Goal: Task Accomplishment & Management: Use online tool/utility

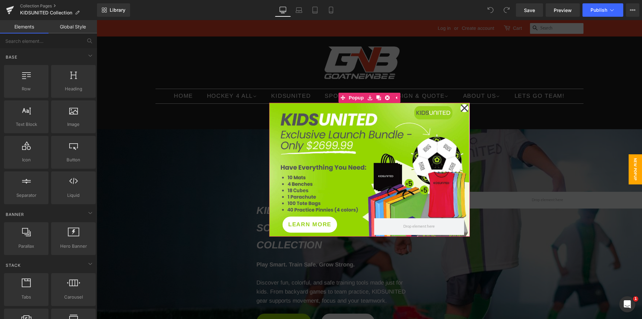
click at [461, 108] on icon at bounding box center [463, 107] width 7 height 7
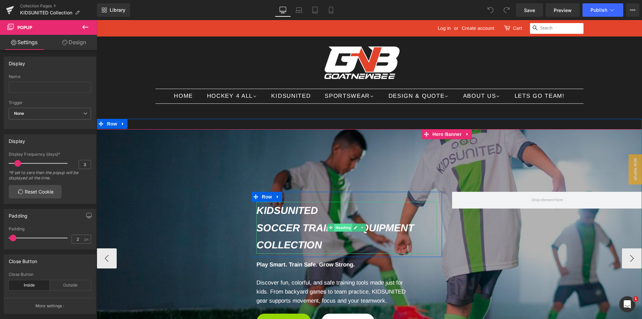
click at [342, 225] on span "Heading" at bounding box center [343, 227] width 18 height 8
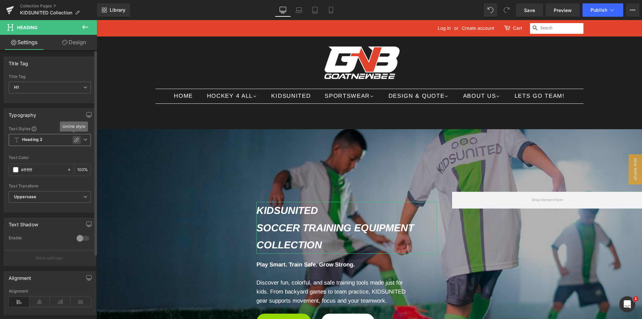
click at [73, 138] on div at bounding box center [77, 140] width 8 height 8
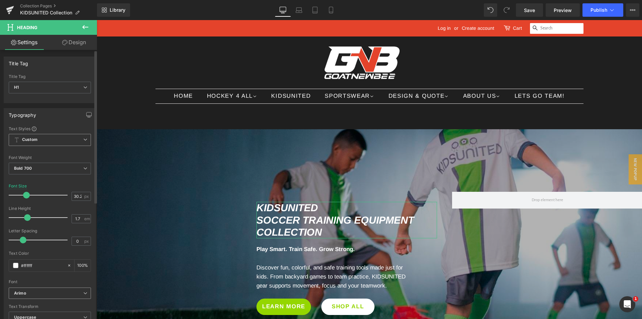
click at [46, 291] on b "Arimo" at bounding box center [48, 293] width 69 height 6
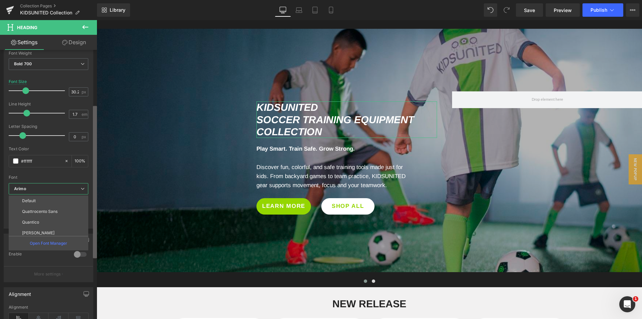
scroll to position [105, 0]
click at [88, 251] on div "Title Tag H1 H2 H3 H4 H5 H6 Title Tag H1 H1 H2 H3 H4 H5 H6 Typography Text Styl…" at bounding box center [48, 186] width 97 height 272
click at [58, 241] on p "Open Font Manager" at bounding box center [48, 243] width 37 height 6
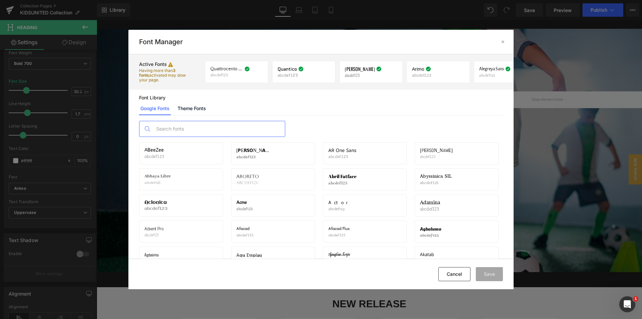
click at [169, 126] on input "text" at bounding box center [219, 128] width 132 height 15
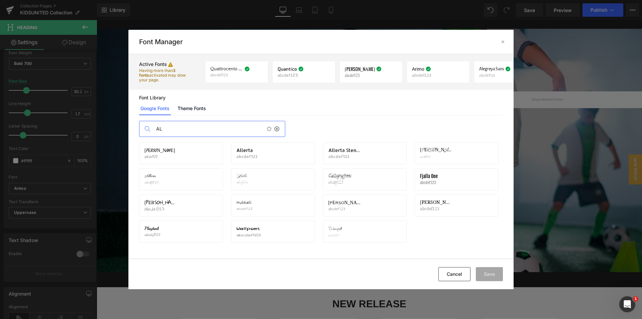
type input "A"
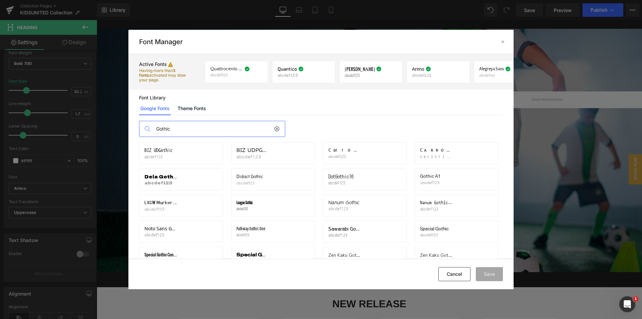
click at [157, 130] on input "Gothic" at bounding box center [213, 128] width 121 height 15
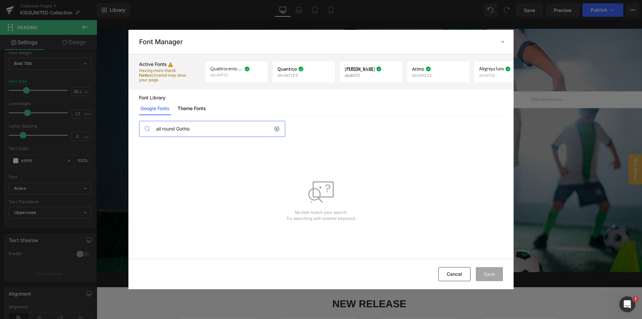
type input "all round Gothic"
click at [196, 110] on link "Theme Fonts" at bounding box center [191, 108] width 31 height 13
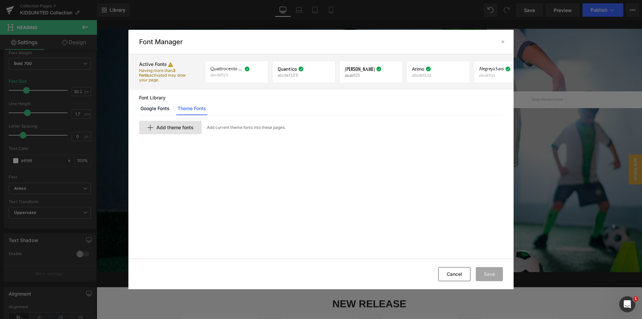
click at [182, 126] on span "Add theme fonts" at bounding box center [174, 127] width 37 height 5
click at [176, 141] on input "text" at bounding box center [221, 138] width 164 height 13
type input "all round Gothic"
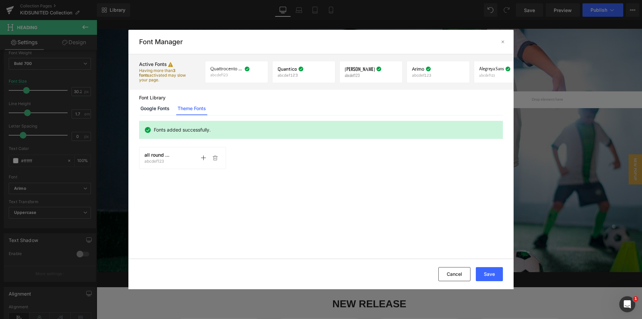
click at [194, 155] on div "all round Gothic abcdef123 Activate font Activate font" at bounding box center [182, 157] width 76 height 11
click at [212, 159] on p at bounding box center [215, 157] width 11 height 11
click at [291, 180] on div "Fonts added successfully." at bounding box center [320, 186] width 385 height 142
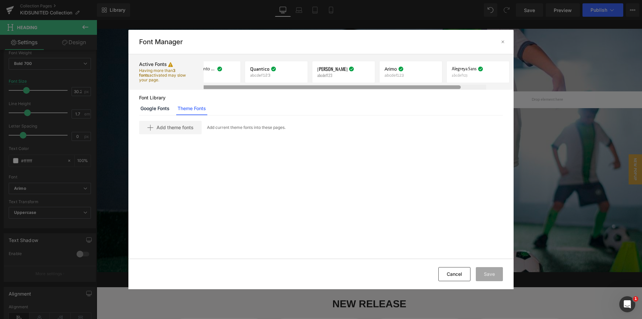
scroll to position [0, 0]
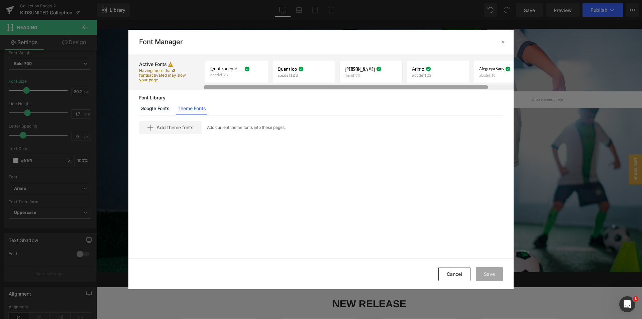
drag, startPoint x: 277, startPoint y: 87, endPoint x: 244, endPoint y: 93, distance: 33.6
click at [244, 93] on div "Active Fonts Having more than 3 fonts activated may slow your page. Quattrocent…" at bounding box center [320, 156] width 385 height 204
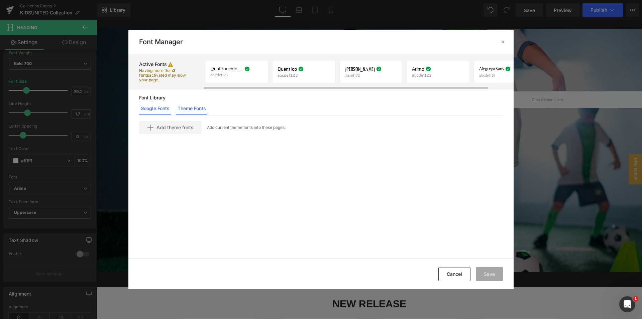
click at [159, 108] on link "Google Fonts" at bounding box center [155, 108] width 32 height 13
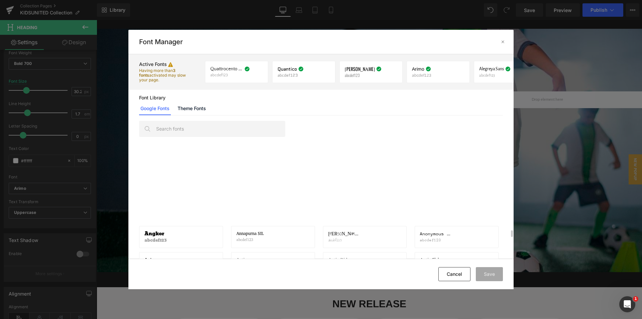
scroll to position [518, 0]
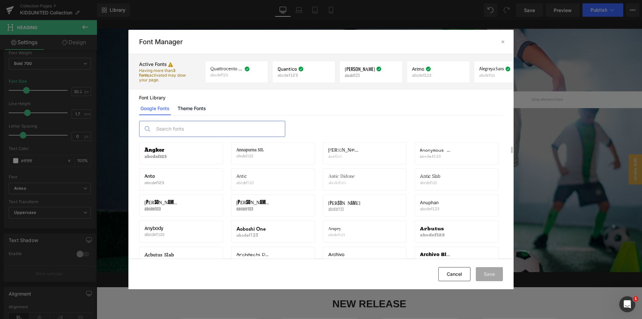
click at [195, 131] on input "text" at bounding box center [219, 128] width 132 height 15
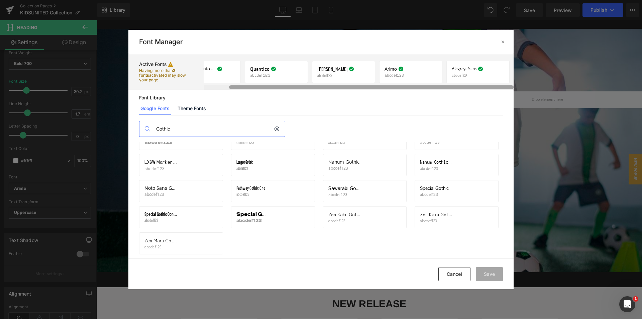
scroll to position [0, 0]
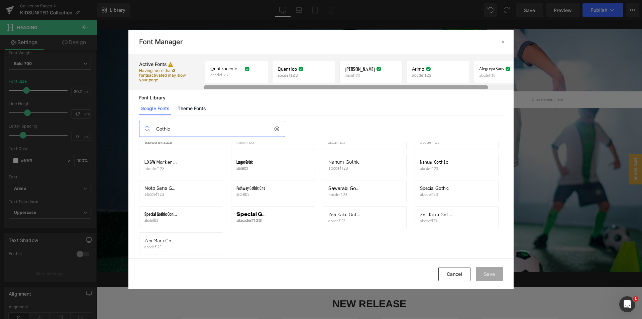
drag, startPoint x: 349, startPoint y: 88, endPoint x: 280, endPoint y: 90, distance: 68.6
click at [280, 90] on div "Active Fonts Having more than 3 fonts activated may slow your page. Quattrocent…" at bounding box center [320, 156] width 385 height 204
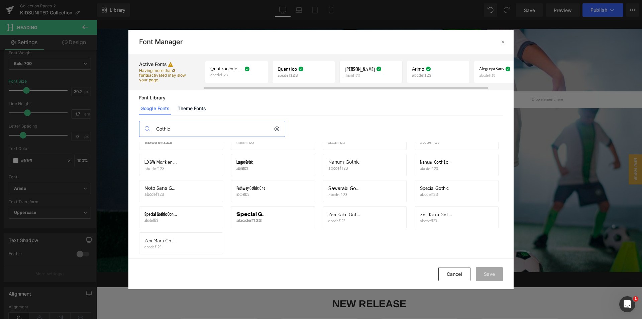
type input "Gothic"
click at [268, 101] on div "Font Library Google Fonts Theme Fonts" at bounding box center [320, 105] width 385 height 20
click at [271, 127] on input "Gothic" at bounding box center [213, 128] width 121 height 15
click at [280, 128] on div "Gothic" at bounding box center [212, 129] width 146 height 16
click at [277, 128] on icon at bounding box center [276, 128] width 5 height 5
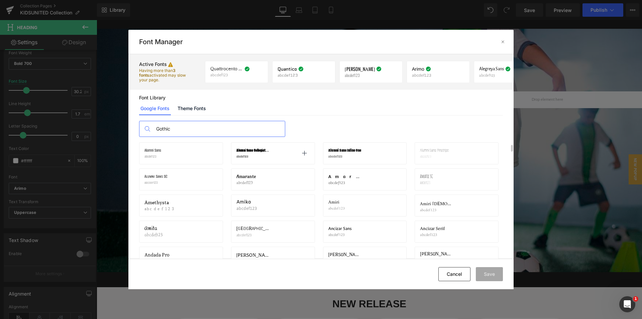
scroll to position [217, 0]
click at [217, 134] on input "Gothic" at bounding box center [219, 128] width 132 height 15
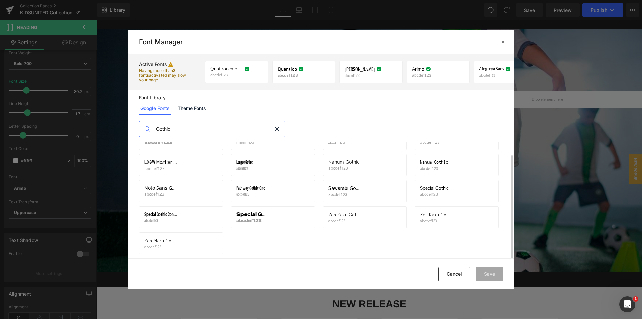
scroll to position [14, 0]
type input "Gothic"
drag, startPoint x: 369, startPoint y: 250, endPoint x: 466, endPoint y: 270, distance: 98.7
click at [466, 270] on button "Cancel" at bounding box center [454, 274] width 32 height 14
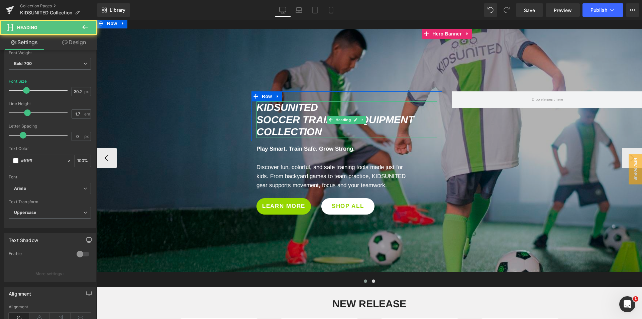
click at [280, 119] on icon "Soccer Training Equipment Collection" at bounding box center [334, 125] width 157 height 23
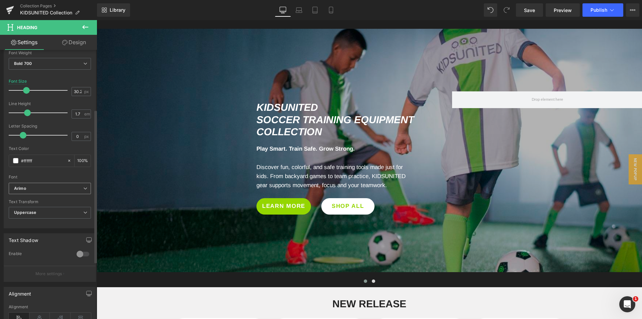
click at [30, 189] on b "Arimo" at bounding box center [48, 189] width 69 height 6
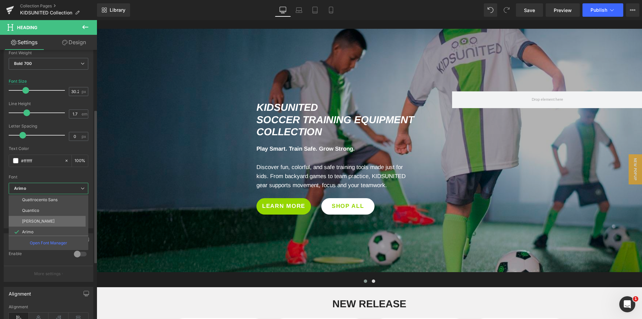
scroll to position [0, 0]
click at [40, 238] on div "Open Font Manager" at bounding box center [49, 242] width 80 height 14
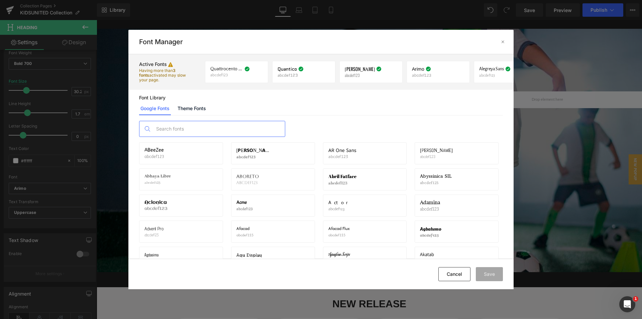
click at [182, 122] on input "text" at bounding box center [219, 128] width 132 height 15
type input "Gothic"
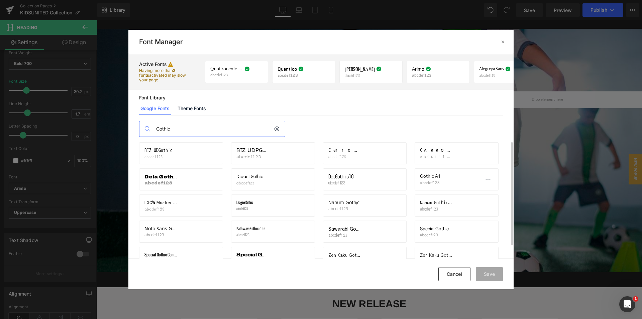
click at [428, 180] on p "abcdef123" at bounding box center [431, 182] width 22 height 5
click at [489, 181] on icon at bounding box center [487, 178] width 5 height 5
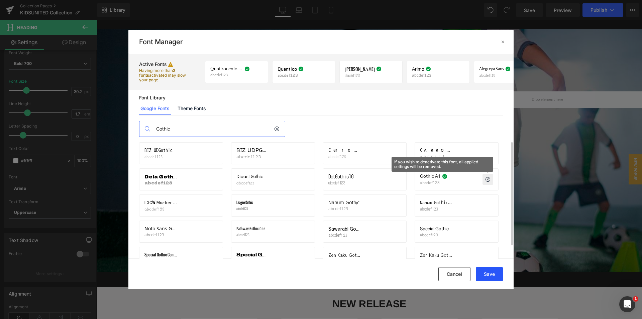
click at [488, 273] on button "Save" at bounding box center [489, 274] width 27 height 14
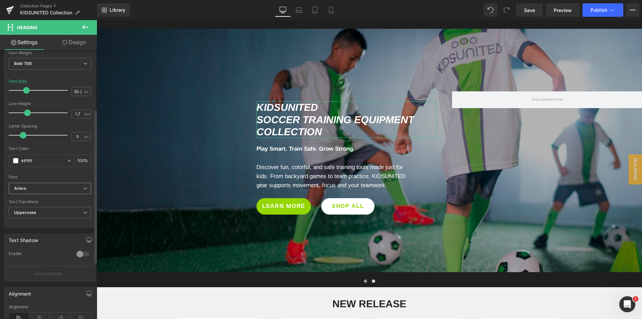
click at [62, 187] on b "Arimo" at bounding box center [48, 189] width 69 height 6
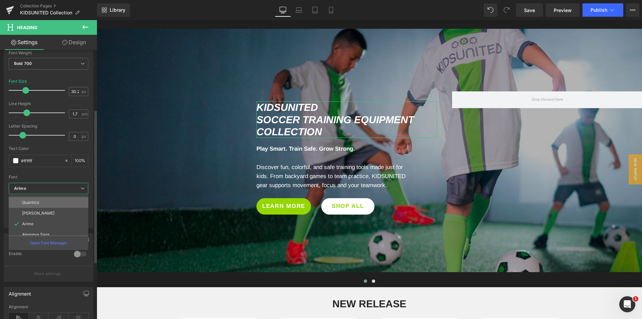
scroll to position [35, 0]
click at [39, 226] on li "Gothic A1" at bounding box center [50, 229] width 83 height 11
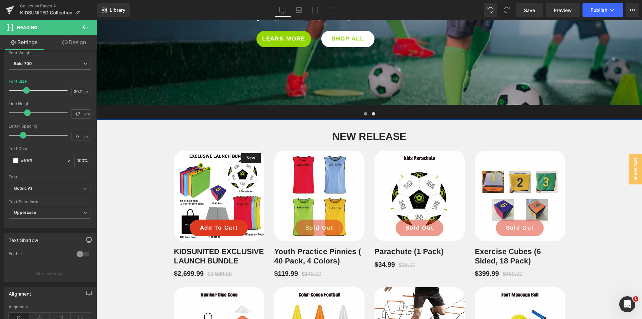
scroll to position [134, 0]
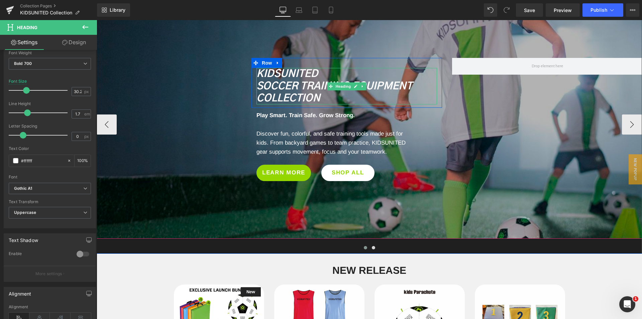
click at [302, 70] on icon "KIDSUNITED" at bounding box center [287, 74] width 62 height 10
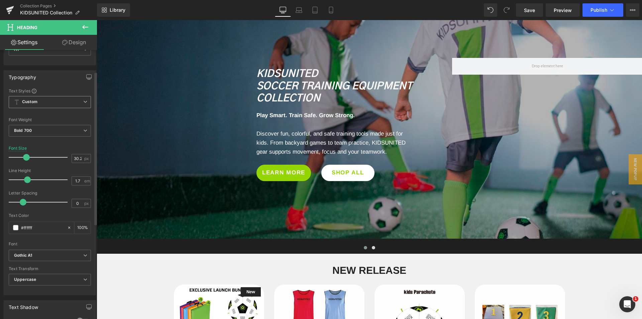
scroll to position [4, 0]
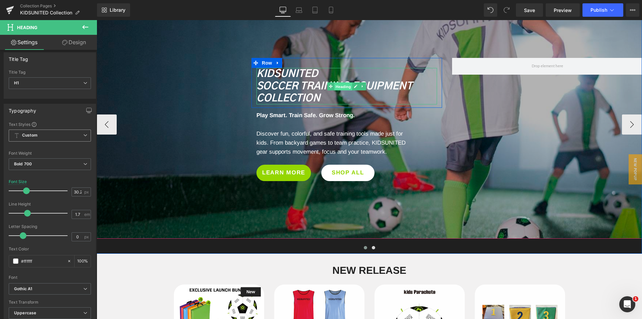
click at [341, 84] on span "Heading" at bounding box center [343, 86] width 18 height 8
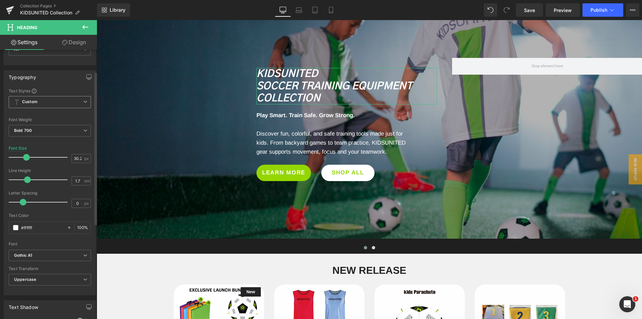
scroll to position [71, 0]
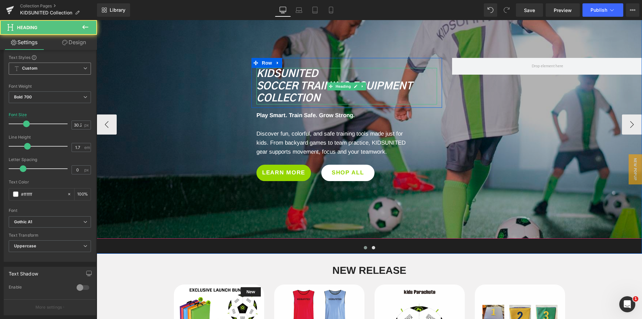
click at [318, 96] on icon "Soccer Training Equipment Collection" at bounding box center [334, 92] width 156 height 22
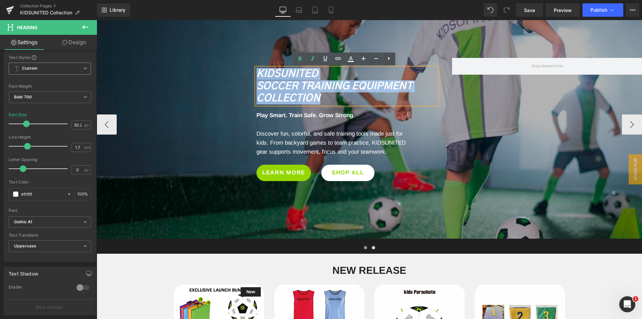
drag, startPoint x: 323, startPoint y: 98, endPoint x: 403, endPoint y: 84, distance: 81.8
click at [256, 72] on div "KIDSUNITED Soccer Training Equipment Collection" at bounding box center [346, 86] width 181 height 36
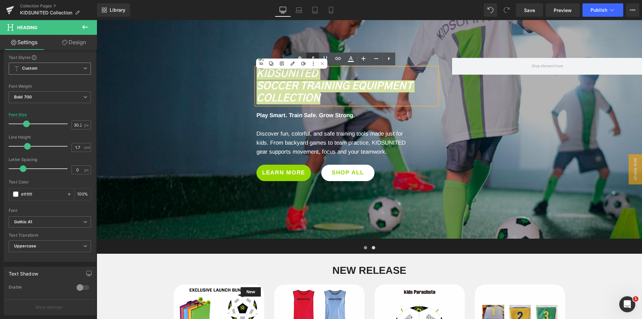
click at [311, 61] on button at bounding box center [313, 63] width 9 height 9
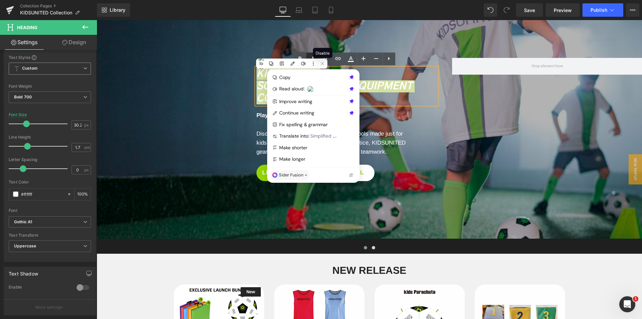
click at [309, 56] on icon at bounding box center [313, 59] width 8 height 8
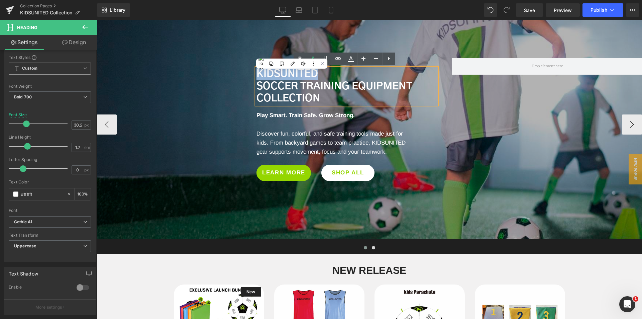
click at [376, 97] on h1 "Soccer Training Equipment Collection" at bounding box center [346, 92] width 181 height 24
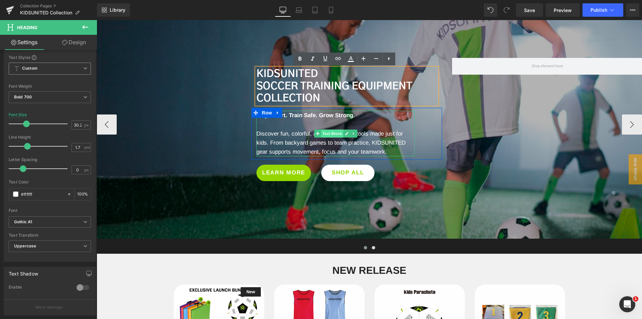
click at [330, 132] on span "Text Block" at bounding box center [332, 133] width 22 height 8
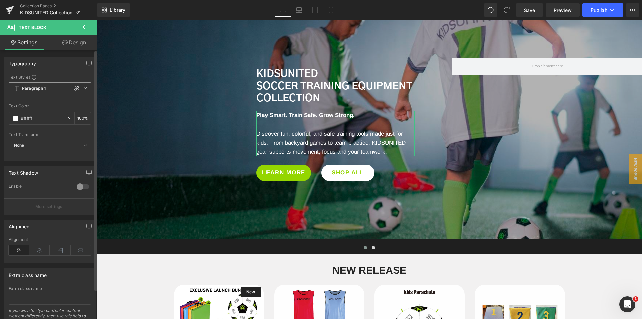
click at [54, 90] on span "Paragraph 1" at bounding box center [50, 88] width 82 height 12
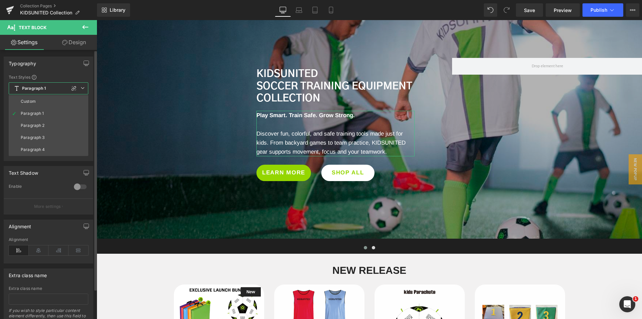
click at [54, 90] on span "Paragraph 1" at bounding box center [49, 88] width 80 height 12
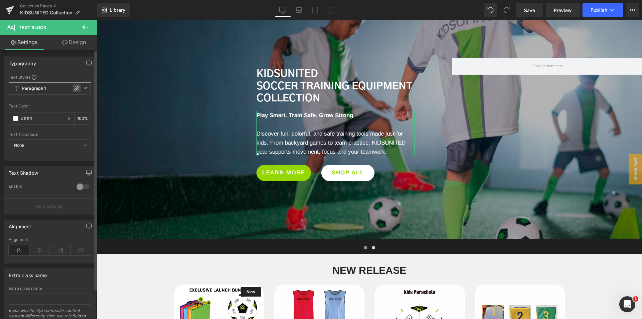
click at [75, 88] on icon at bounding box center [76, 88] width 5 height 5
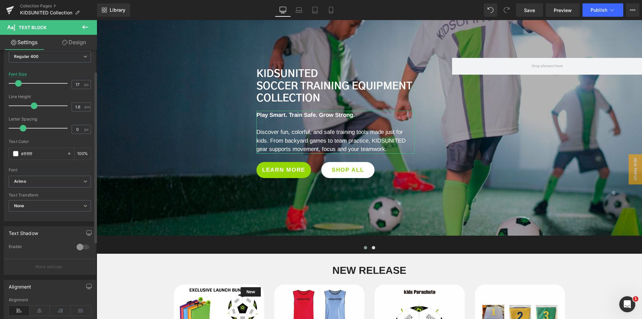
scroll to position [100, 0]
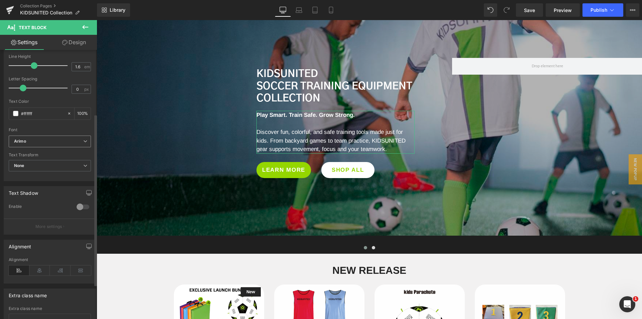
click at [53, 140] on b "Arimo" at bounding box center [48, 141] width 69 height 6
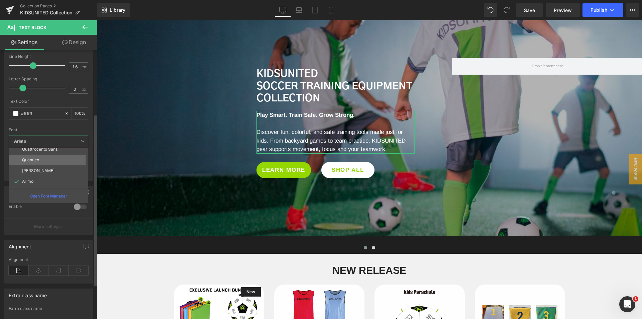
scroll to position [35, 0]
click at [46, 179] on li "Gothic A1" at bounding box center [50, 183] width 83 height 11
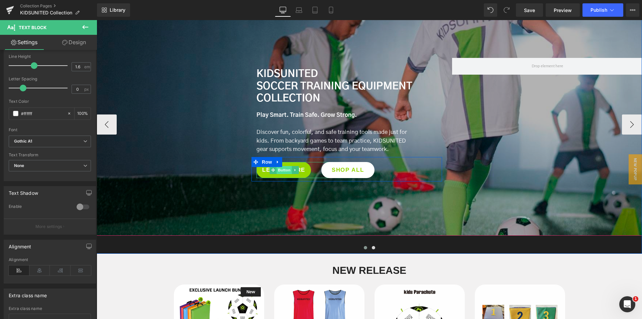
click at [281, 170] on span "Button" at bounding box center [283, 170] width 15 height 8
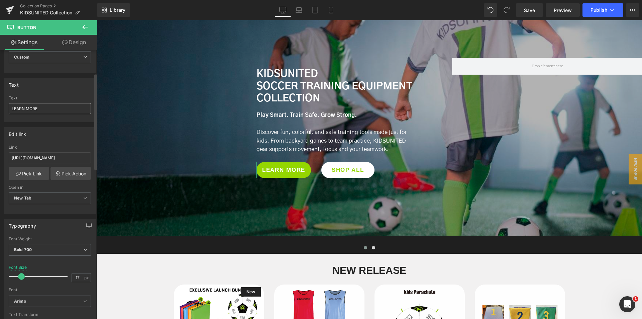
scroll to position [67, 0]
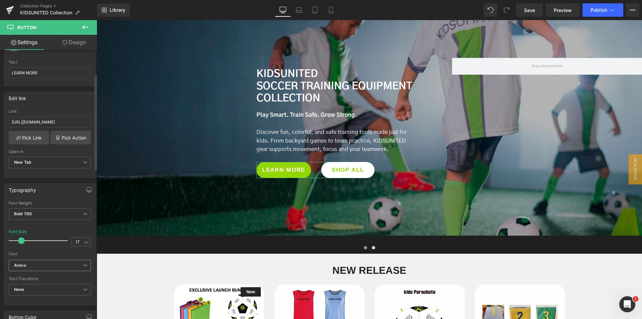
click at [43, 269] on span "Arimo" at bounding box center [50, 265] width 82 height 12
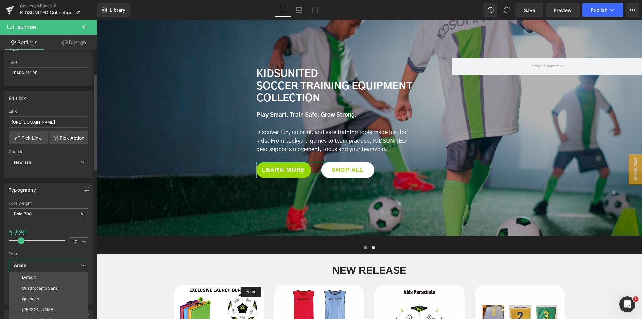
scroll to position [35, 0]
click at [43, 306] on li "Gothic A1" at bounding box center [50, 306] width 83 height 11
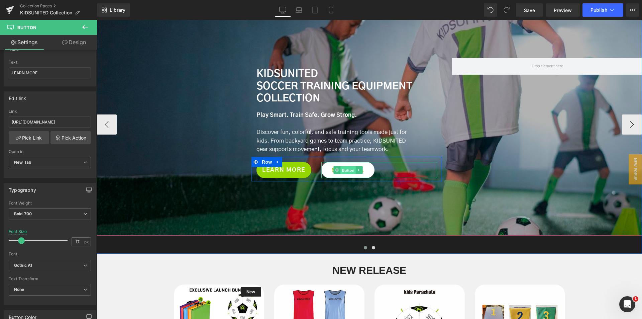
click at [343, 170] on span "Button" at bounding box center [348, 170] width 15 height 8
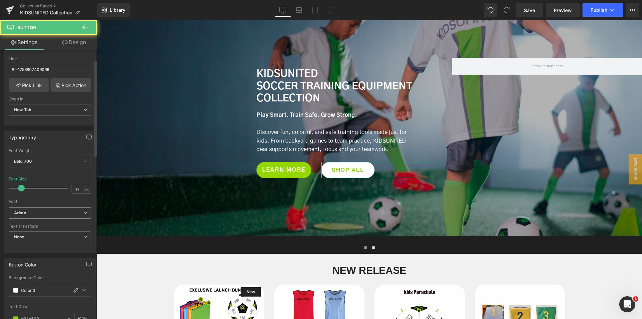
scroll to position [167, 0]
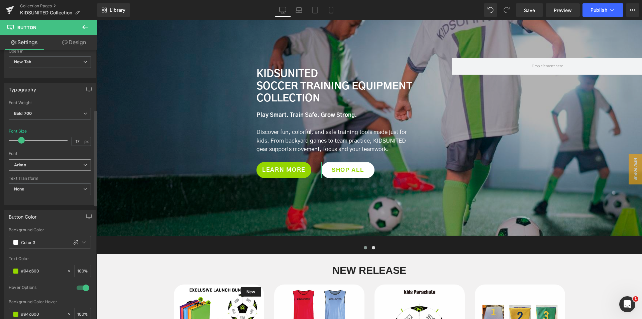
click at [71, 164] on b "Arimo" at bounding box center [48, 165] width 69 height 6
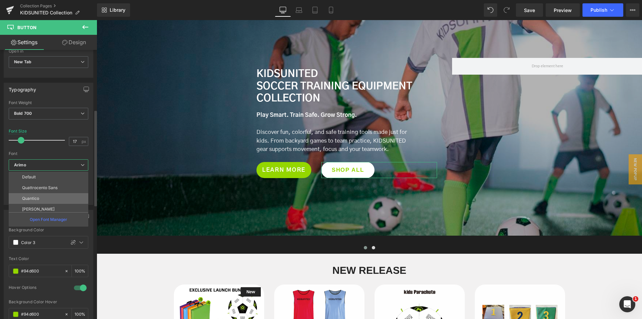
scroll to position [35, 0]
click at [33, 204] on p "Gothic A1" at bounding box center [31, 206] width 18 height 5
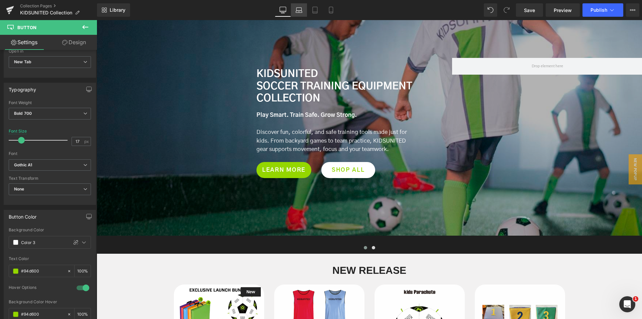
click at [296, 9] on icon at bounding box center [298, 10] width 7 height 7
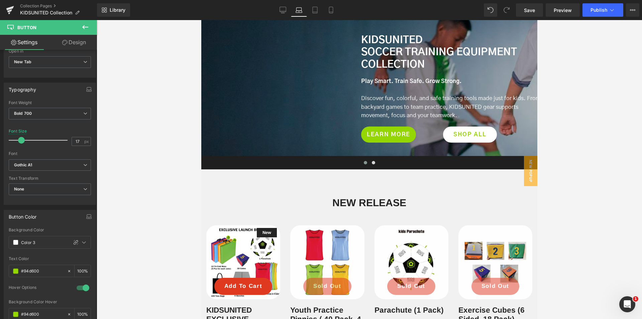
scroll to position [139, 0]
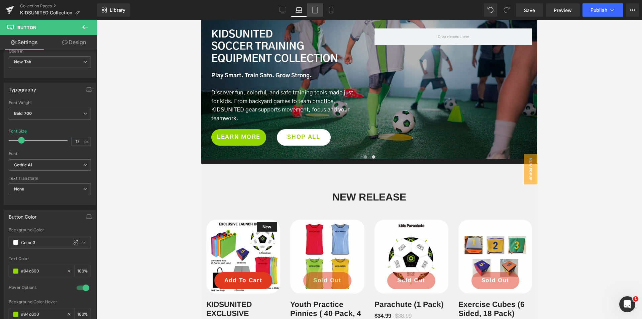
click at [314, 11] on icon at bounding box center [315, 10] width 7 height 7
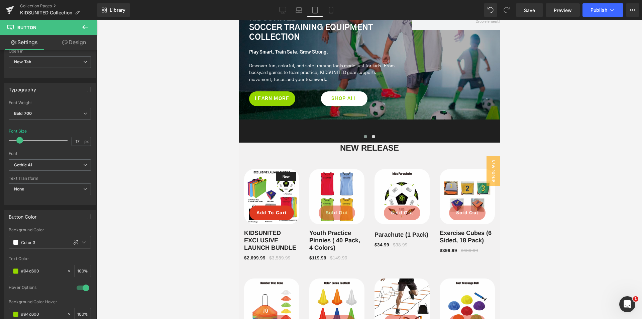
scroll to position [102, 0]
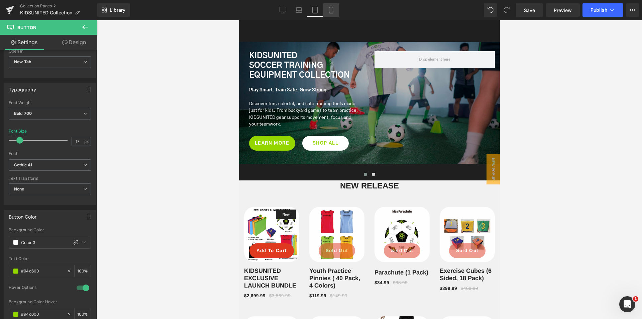
click at [327, 11] on link "Mobile" at bounding box center [331, 9] width 16 height 13
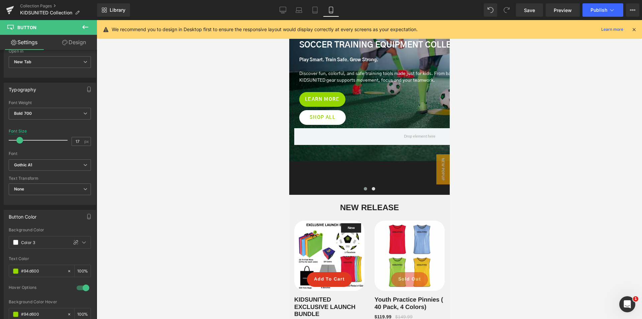
scroll to position [85, 0]
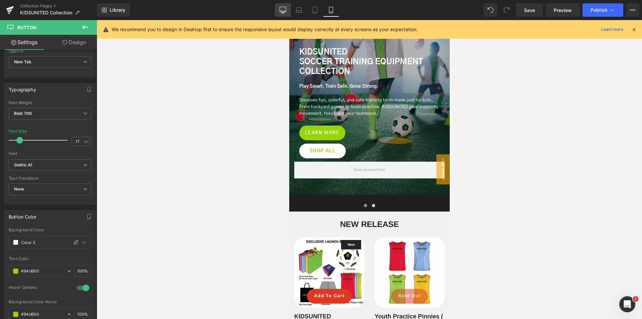
click at [284, 9] on icon at bounding box center [282, 10] width 7 height 7
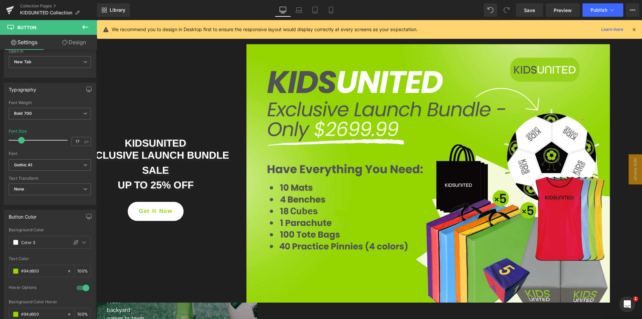
scroll to position [315, 0]
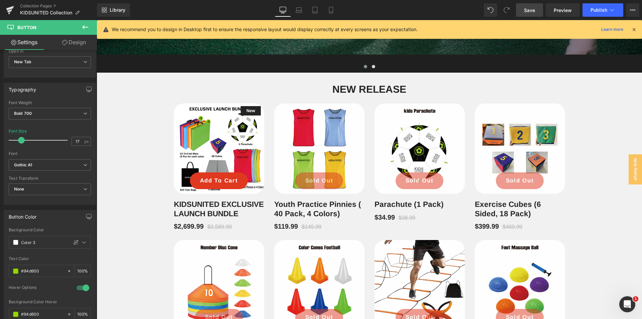
drag, startPoint x: 529, startPoint y: 9, endPoint x: 421, endPoint y: 96, distance: 139.1
click at [529, 9] on span "Save" at bounding box center [529, 10] width 11 height 7
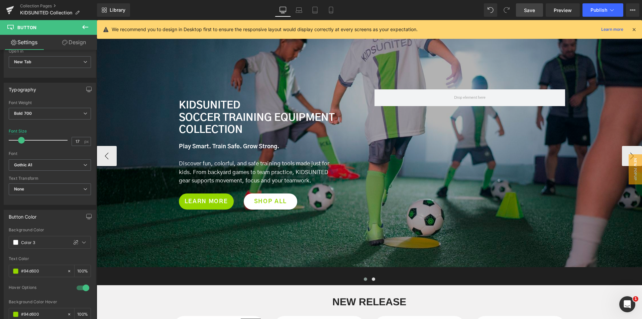
scroll to position [107, 0]
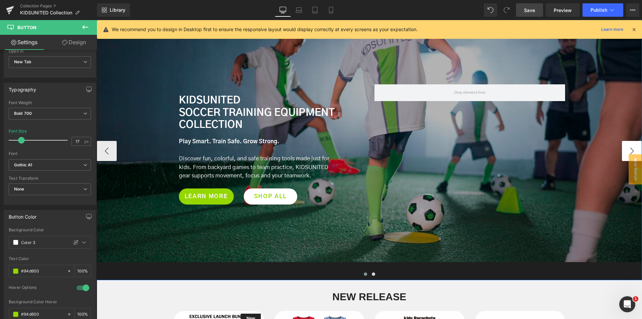
click at [624, 141] on button "›" at bounding box center [632, 151] width 20 height 20
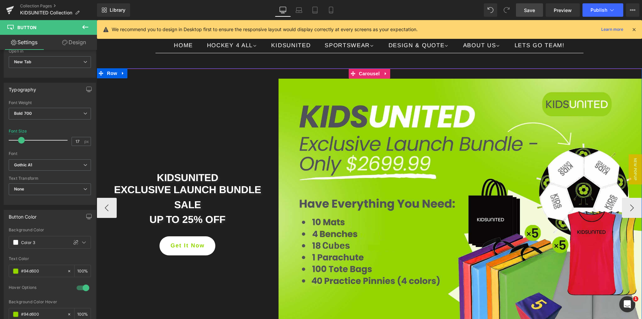
scroll to position [100, 0]
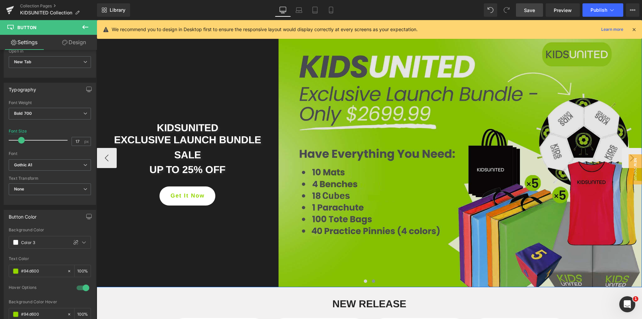
click at [475, 148] on img at bounding box center [459, 158] width 363 height 258
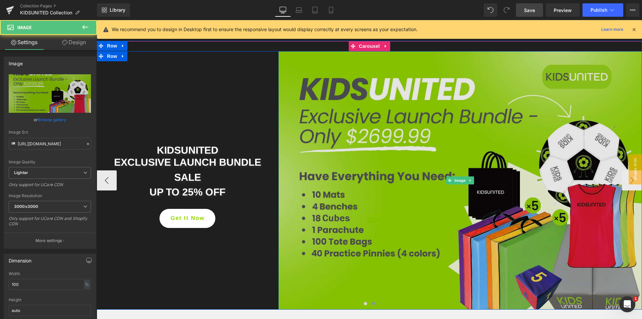
scroll to position [67, 0]
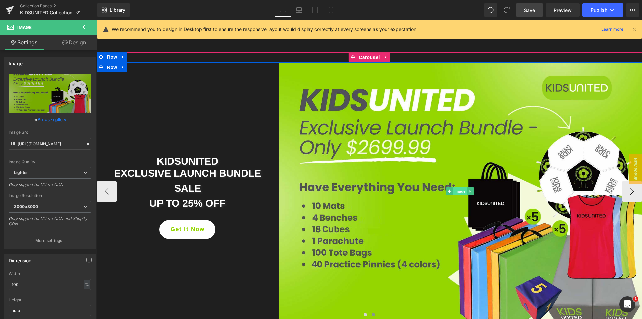
click at [457, 193] on span "Image" at bounding box center [460, 191] width 14 height 8
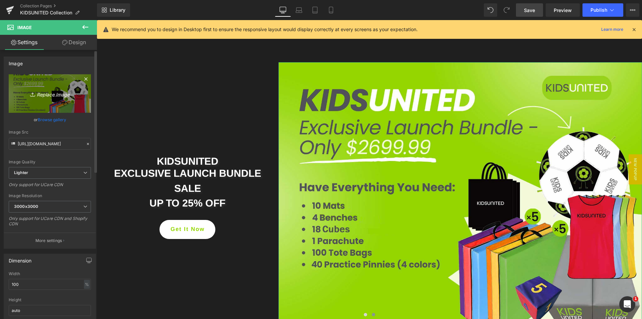
click at [51, 94] on icon "Replace Image" at bounding box center [49, 93] width 53 height 8
click at [56, 93] on icon "Replace Image" at bounding box center [49, 93] width 53 height 8
type input "C:\fakepath\White-and-Green-Organic-bundle-promotion-7.jpg"
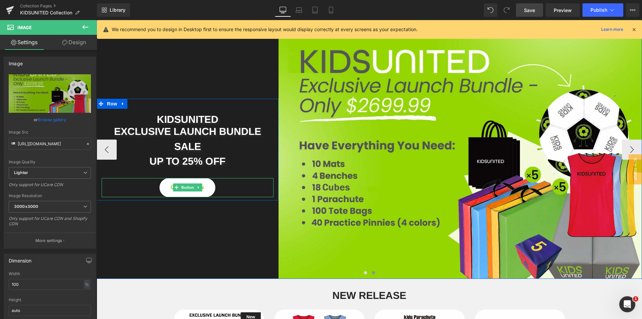
scroll to position [134, 0]
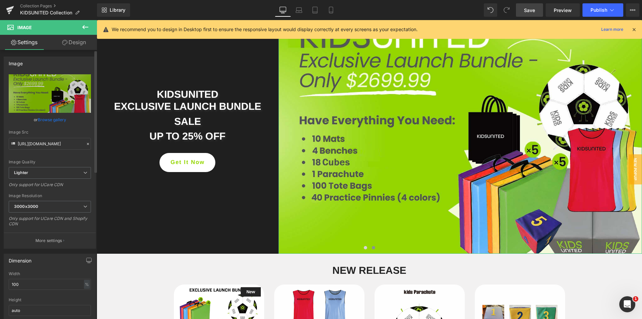
click at [51, 117] on link "Browse gallery" at bounding box center [52, 120] width 28 height 12
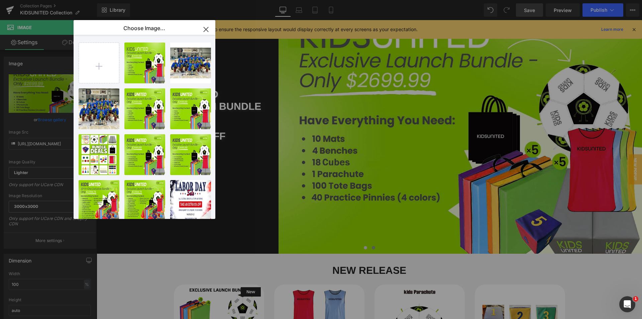
click at [207, 30] on icon "button" at bounding box center [206, 29] width 4 height 4
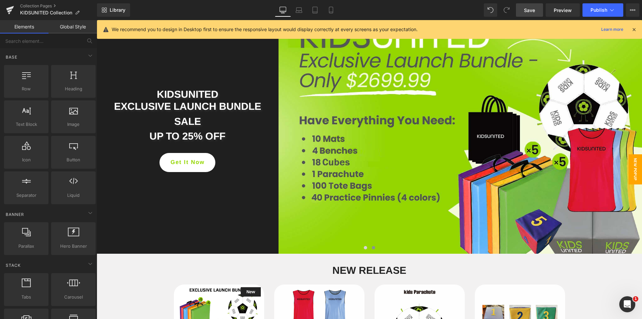
click at [628, 163] on span "New Popup" at bounding box center [634, 169] width 13 height 30
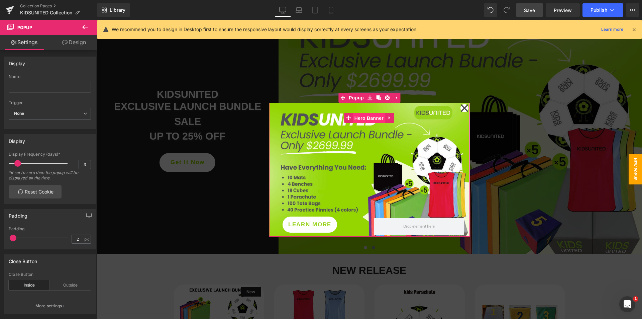
click at [370, 116] on span "Hero Banner" at bounding box center [369, 118] width 32 height 10
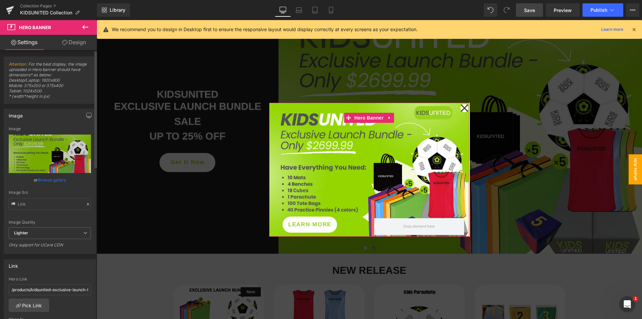
click at [56, 181] on link "Browse gallery" at bounding box center [52, 180] width 28 height 12
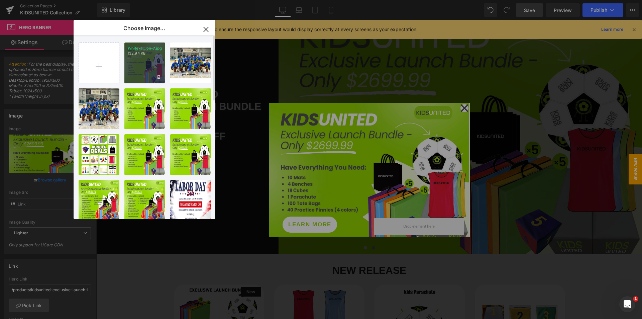
click at [163, 66] on div "White-a...on-7.jpg 132.94 KB" at bounding box center [144, 62] width 41 height 41
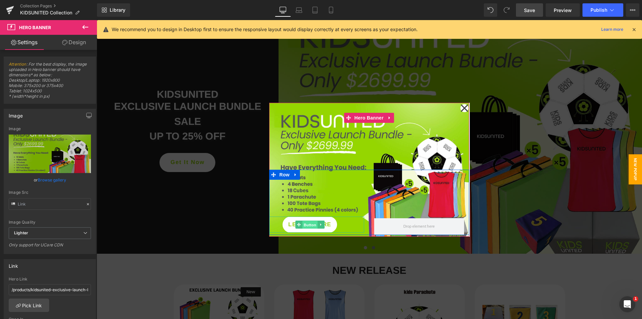
click at [310, 225] on span "Button" at bounding box center [309, 225] width 15 height 8
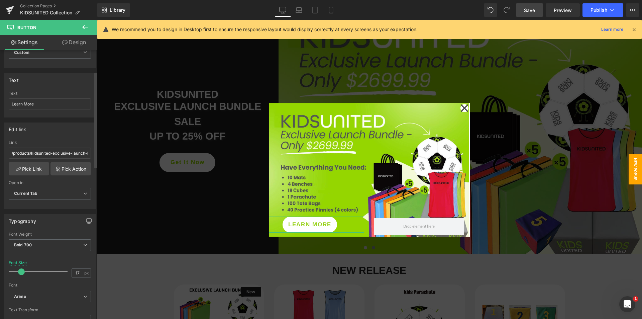
scroll to position [67, 0]
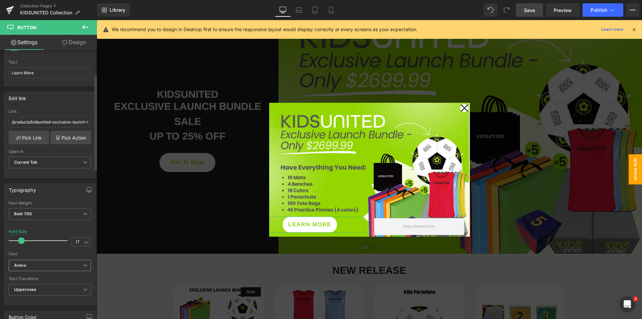
click at [62, 261] on span "Arimo" at bounding box center [50, 265] width 82 height 12
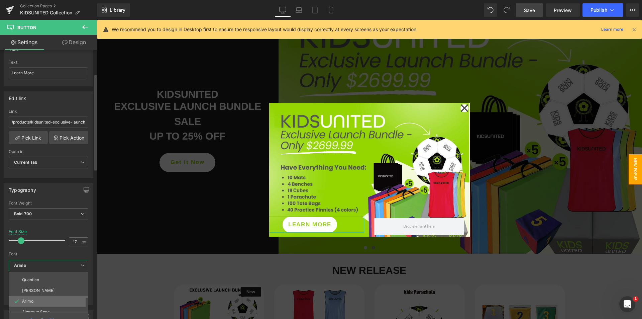
scroll to position [35, 0]
click at [47, 306] on li "Gothic A1" at bounding box center [50, 306] width 83 height 11
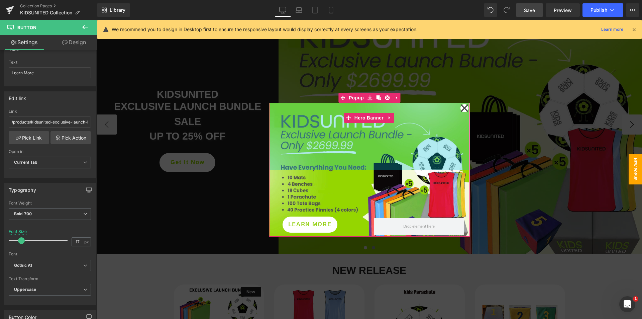
click at [462, 108] on icon at bounding box center [463, 107] width 7 height 7
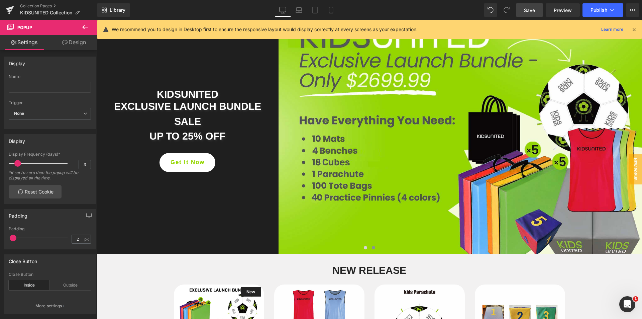
drag, startPoint x: 529, startPoint y: 13, endPoint x: 408, endPoint y: 104, distance: 150.9
click at [529, 13] on span "Save" at bounding box center [529, 10] width 11 height 7
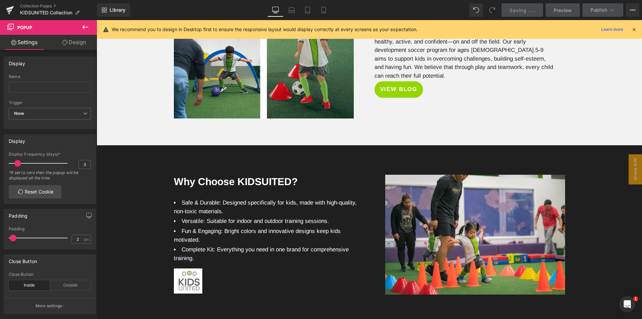
scroll to position [1571, 0]
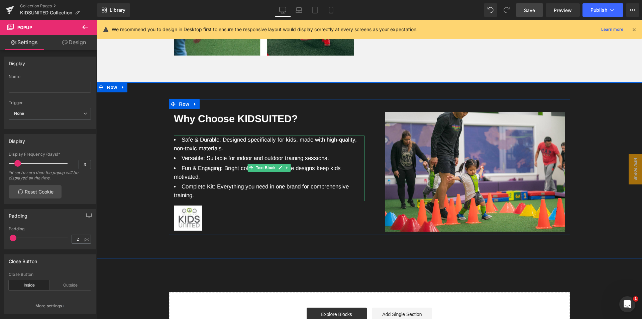
click at [218, 148] on li "Safe & Durable: Designed specifically for kids, made with high-quality, non-tox…" at bounding box center [269, 143] width 191 height 17
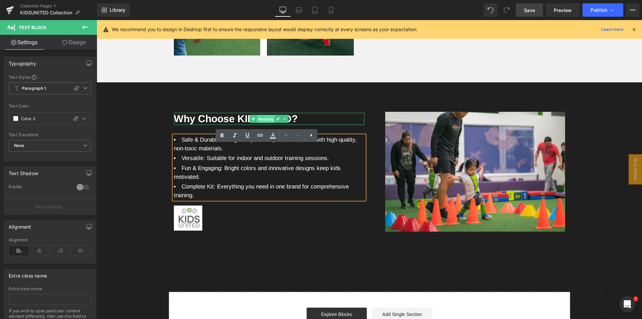
click at [263, 123] on span "Heading" at bounding box center [265, 119] width 18 height 8
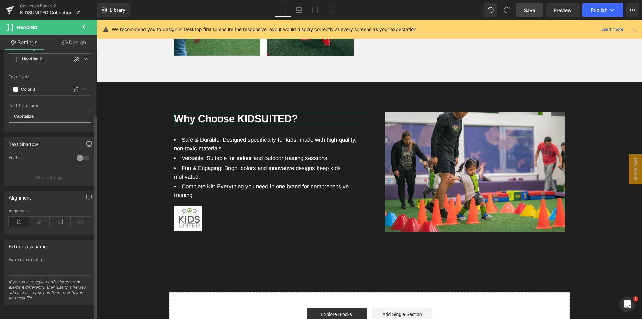
scroll to position [0, 0]
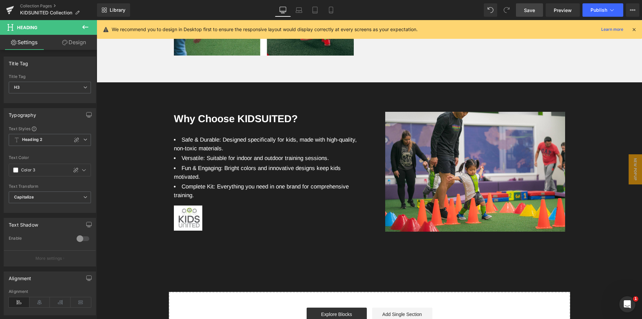
click at [530, 12] on span "Save" at bounding box center [529, 10] width 11 height 7
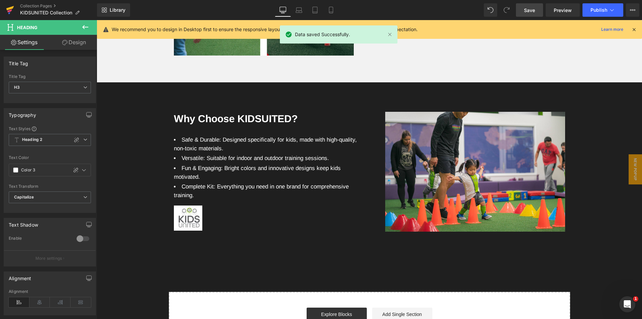
click at [8, 11] on icon at bounding box center [9, 10] width 5 height 3
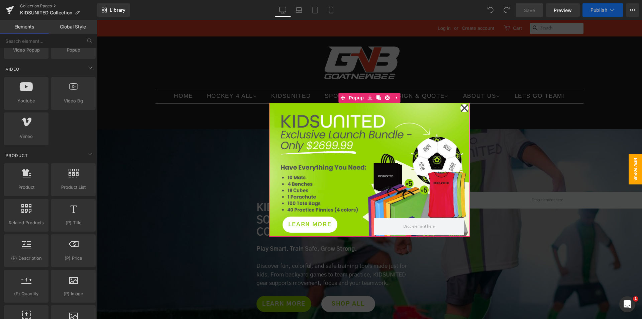
click at [461, 108] on icon at bounding box center [463, 107] width 7 height 7
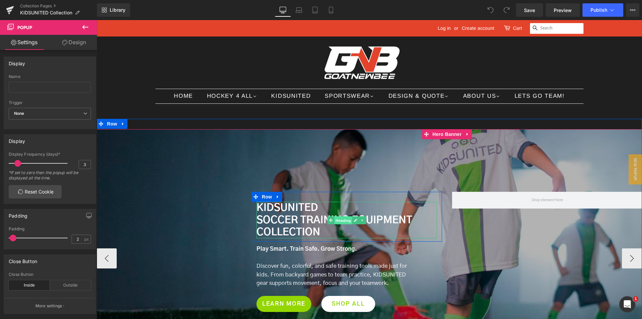
click at [334, 217] on span "Heading" at bounding box center [343, 220] width 18 height 8
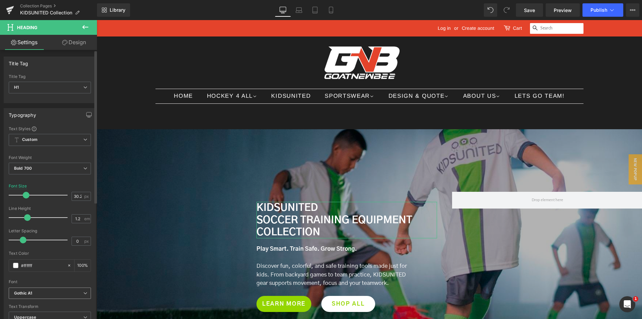
click at [54, 289] on span "Gothic A1" at bounding box center [50, 293] width 82 height 12
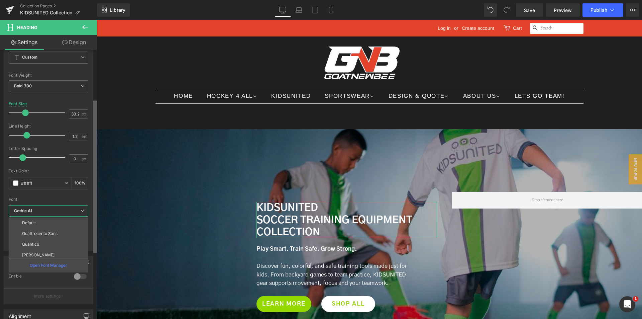
scroll to position [87, 0]
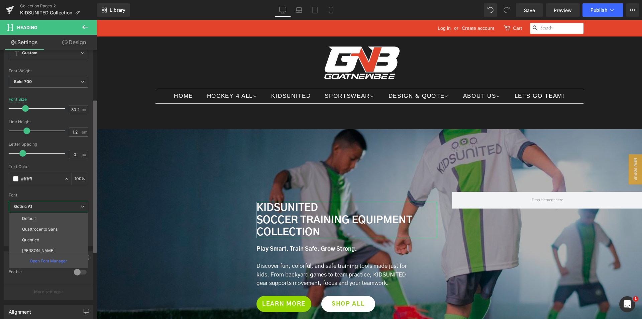
click at [95, 246] on b at bounding box center [95, 177] width 4 height 152
click at [62, 260] on p "Open Font Manager" at bounding box center [48, 260] width 37 height 6
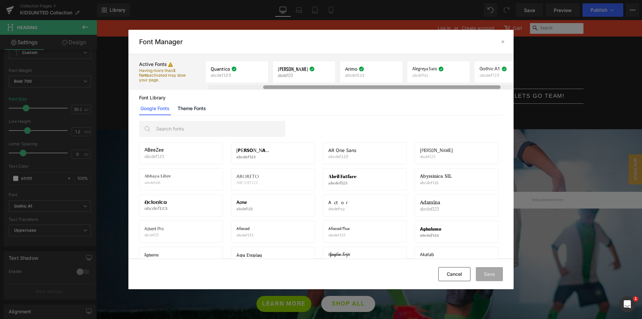
scroll to position [0, 95]
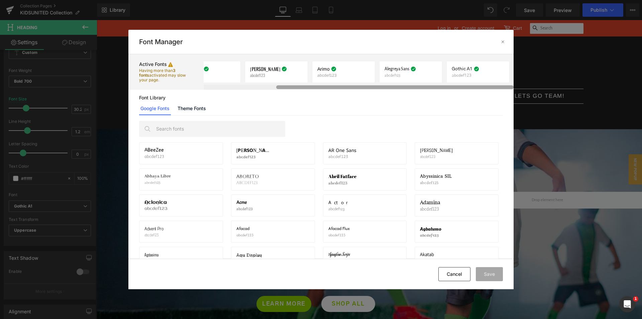
drag, startPoint x: 383, startPoint y: 87, endPoint x: 480, endPoint y: 89, distance: 97.3
click at [480, 89] on div at bounding box center [359, 87] width 310 height 5
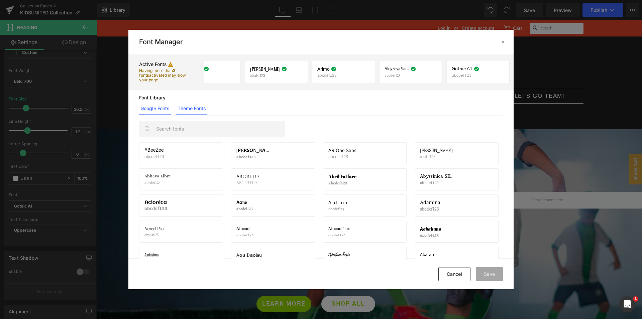
click at [203, 106] on link "Theme Fonts" at bounding box center [191, 108] width 31 height 13
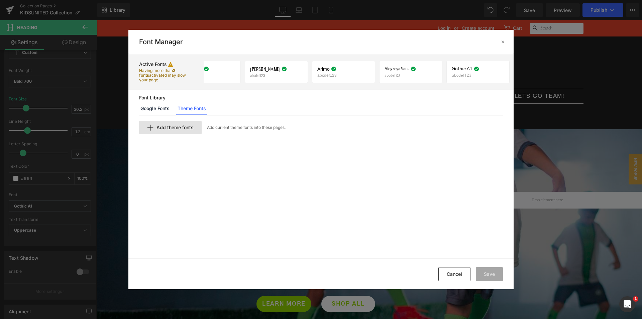
click at [187, 123] on div "Add theme fonts" at bounding box center [170, 127] width 63 height 13
click at [461, 139] on div "Cancel" at bounding box center [458, 138] width 31 height 13
click at [155, 111] on link "Google Fonts" at bounding box center [155, 108] width 32 height 13
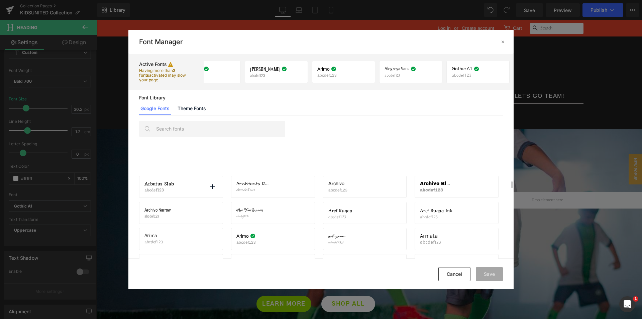
scroll to position [702, 0]
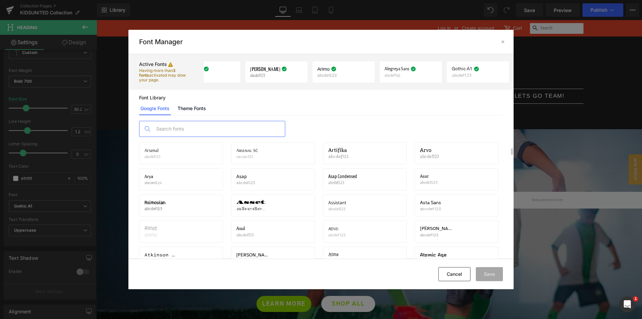
click at [197, 124] on input "text" at bounding box center [219, 128] width 132 height 15
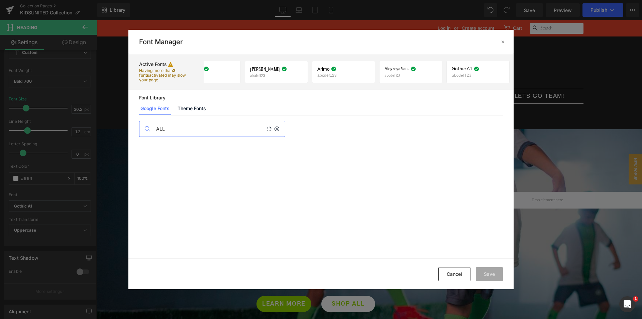
scroll to position [0, 0]
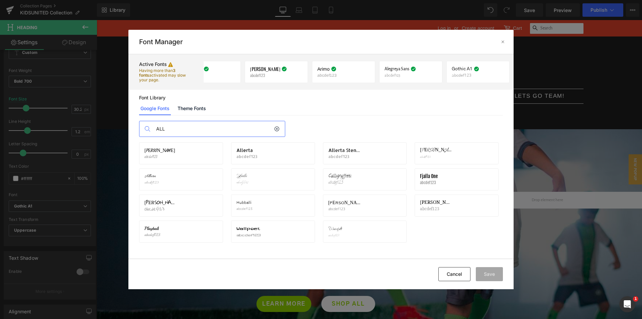
type input "ALL"
click at [277, 128] on icon at bounding box center [276, 128] width 5 height 5
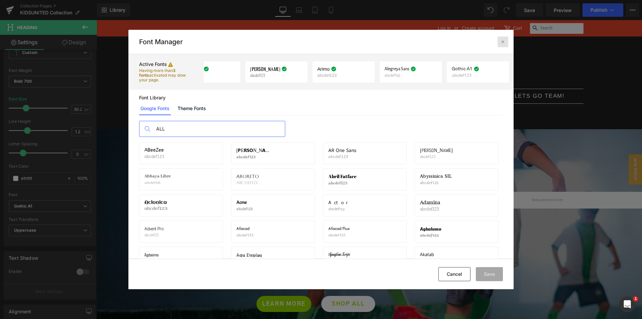
drag, startPoint x: 498, startPoint y: 43, endPoint x: 404, endPoint y: 25, distance: 95.7
click at [498, 43] on div at bounding box center [502, 41] width 11 height 11
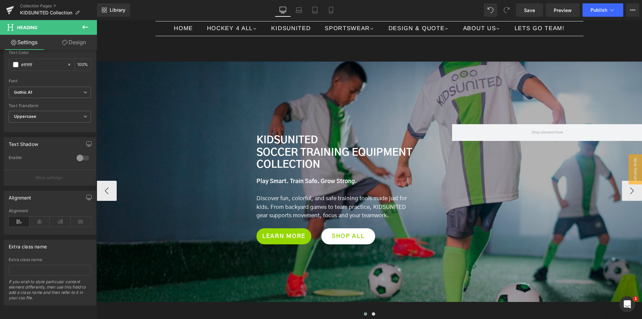
scroll to position [67, 0]
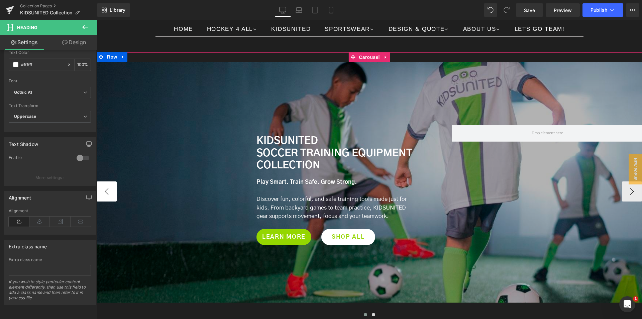
click at [105, 191] on button "‹" at bounding box center [107, 191] width 20 height 20
click at [627, 195] on button "›" at bounding box center [632, 191] width 20 height 20
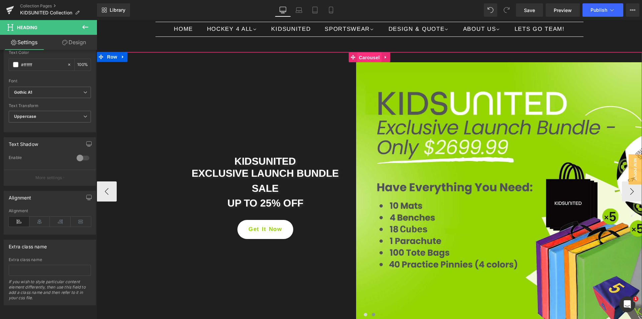
click at [361, 57] on span "Carousel" at bounding box center [369, 57] width 24 height 10
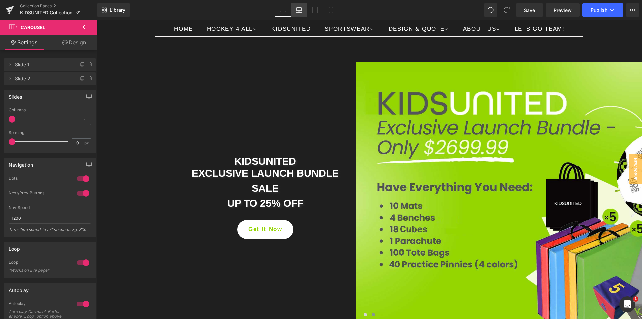
click at [302, 16] on link "Laptop" at bounding box center [299, 9] width 16 height 13
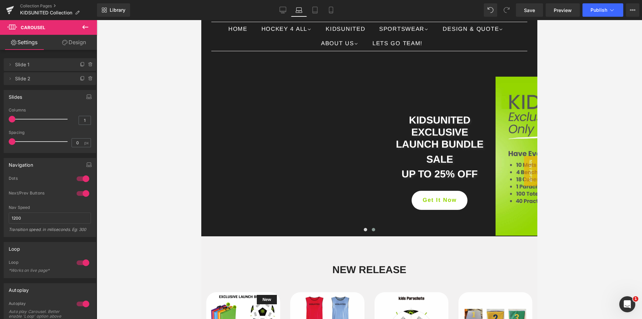
scroll to position [13, 0]
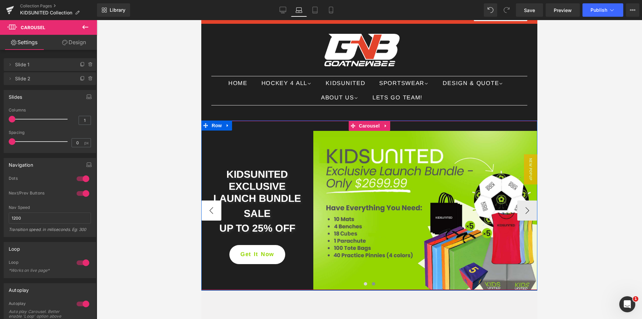
click at [212, 209] on button "‹" at bounding box center [211, 210] width 20 height 20
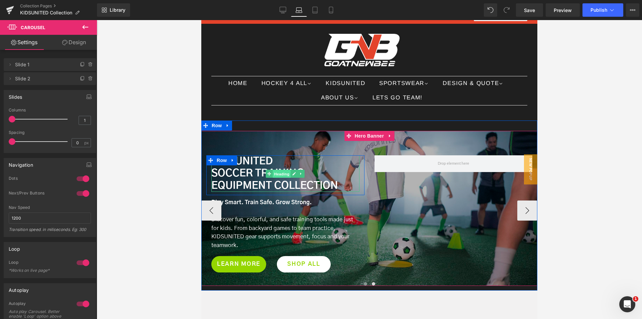
click at [279, 175] on span "Heading" at bounding box center [282, 173] width 18 height 8
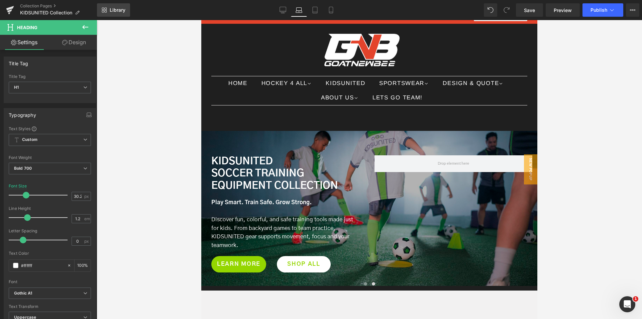
click at [113, 12] on span "Library" at bounding box center [118, 10] width 16 height 6
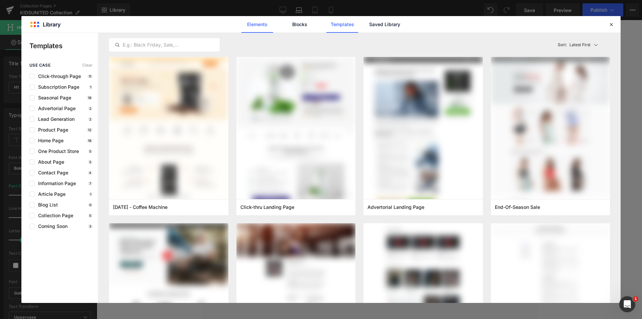
click at [252, 22] on link "Elements" at bounding box center [257, 24] width 32 height 17
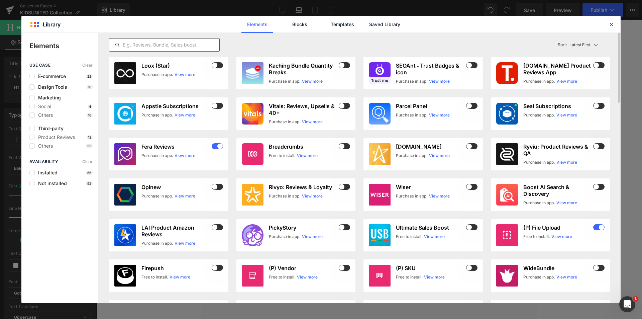
click at [183, 45] on input "text" at bounding box center [164, 45] width 110 height 8
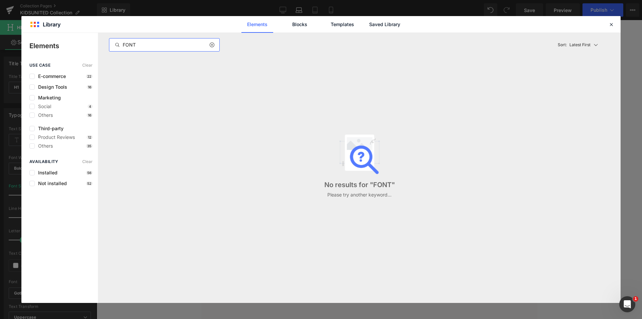
type input "FONT"
click at [618, 26] on div "Elements Blocks Templates Saved Library" at bounding box center [320, 24] width 599 height 16
click at [612, 26] on icon at bounding box center [611, 24] width 6 height 6
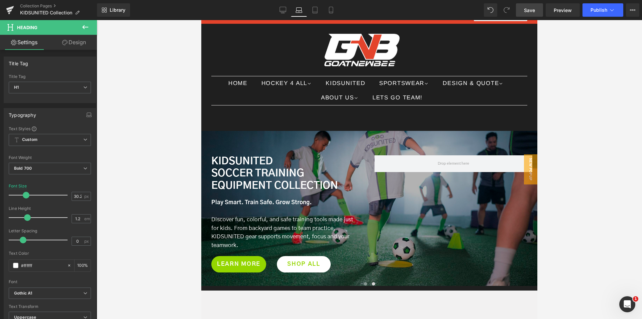
click at [524, 10] on link "Save" at bounding box center [529, 9] width 27 height 13
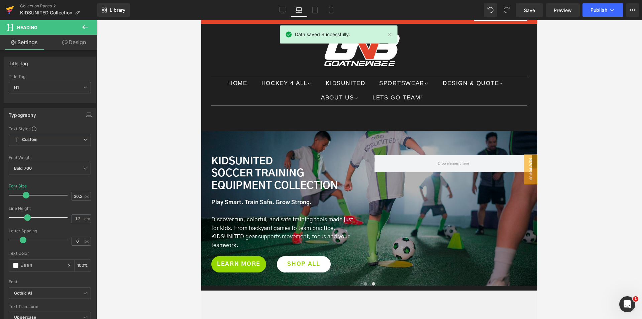
click at [6, 13] on icon at bounding box center [10, 10] width 8 height 17
